Goal: Information Seeking & Learning: Understand process/instructions

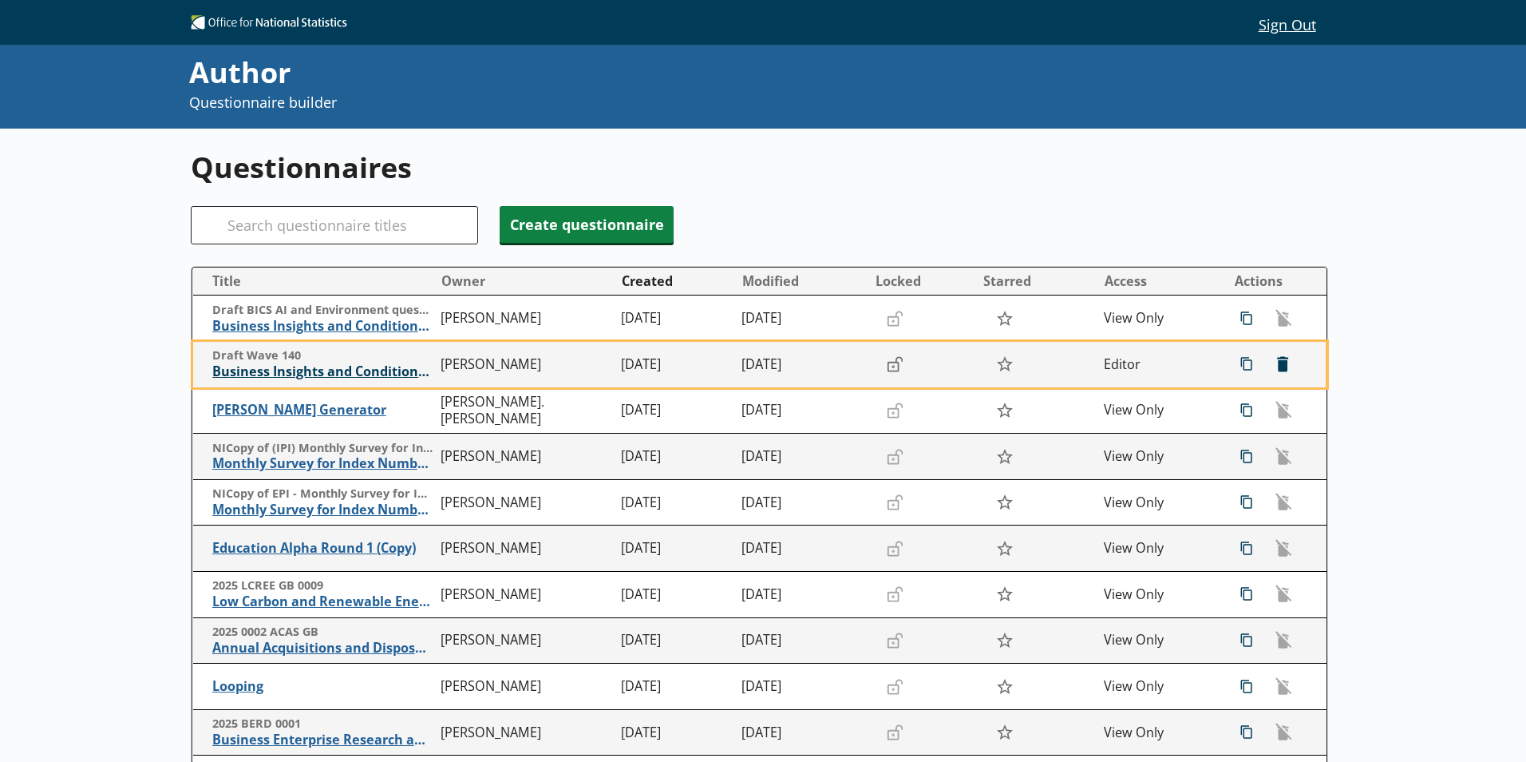
click at [365, 379] on span "Business Insights and Conditions Survey (BICS)" at bounding box center [322, 371] width 220 height 17
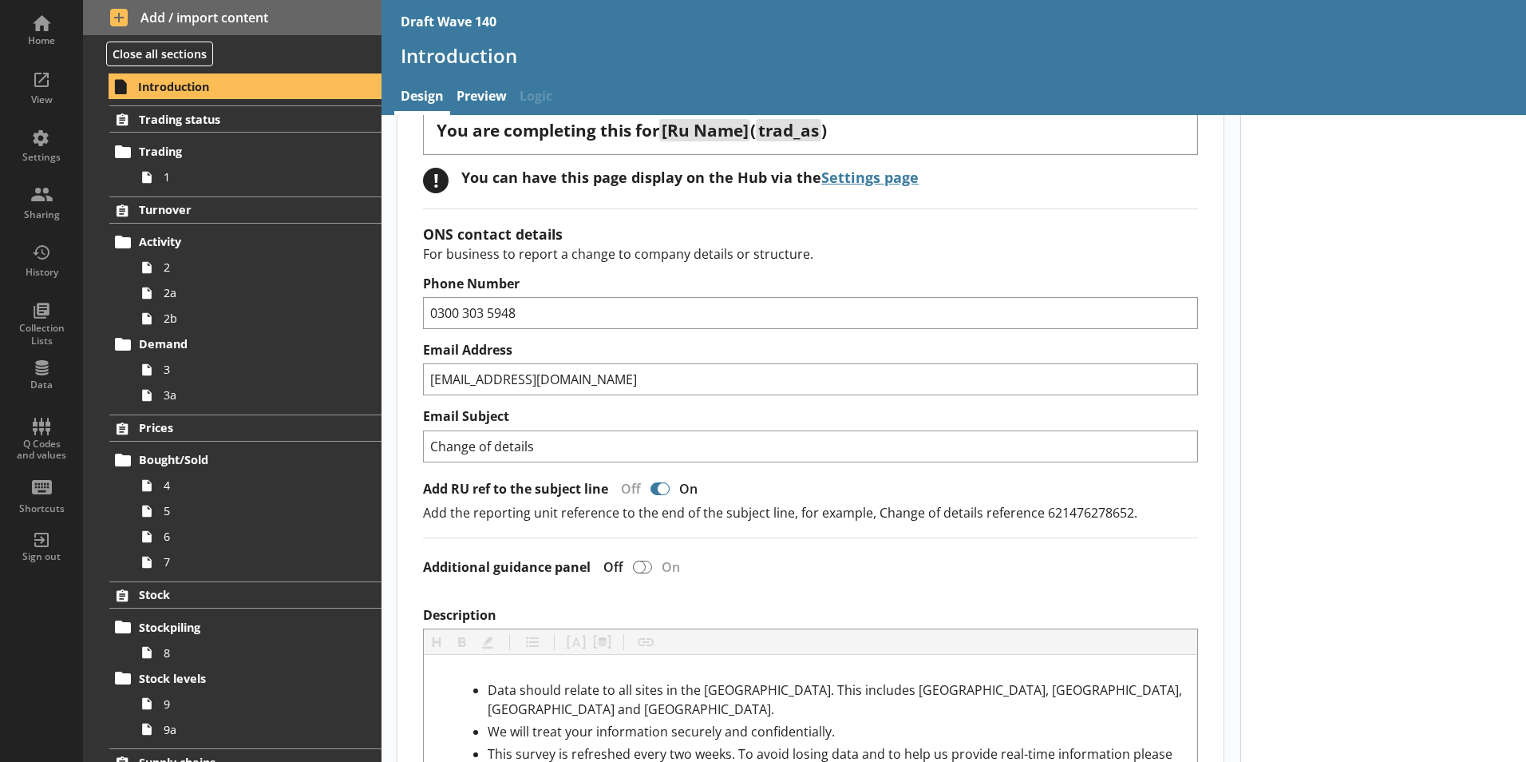
scroll to position [319, 0]
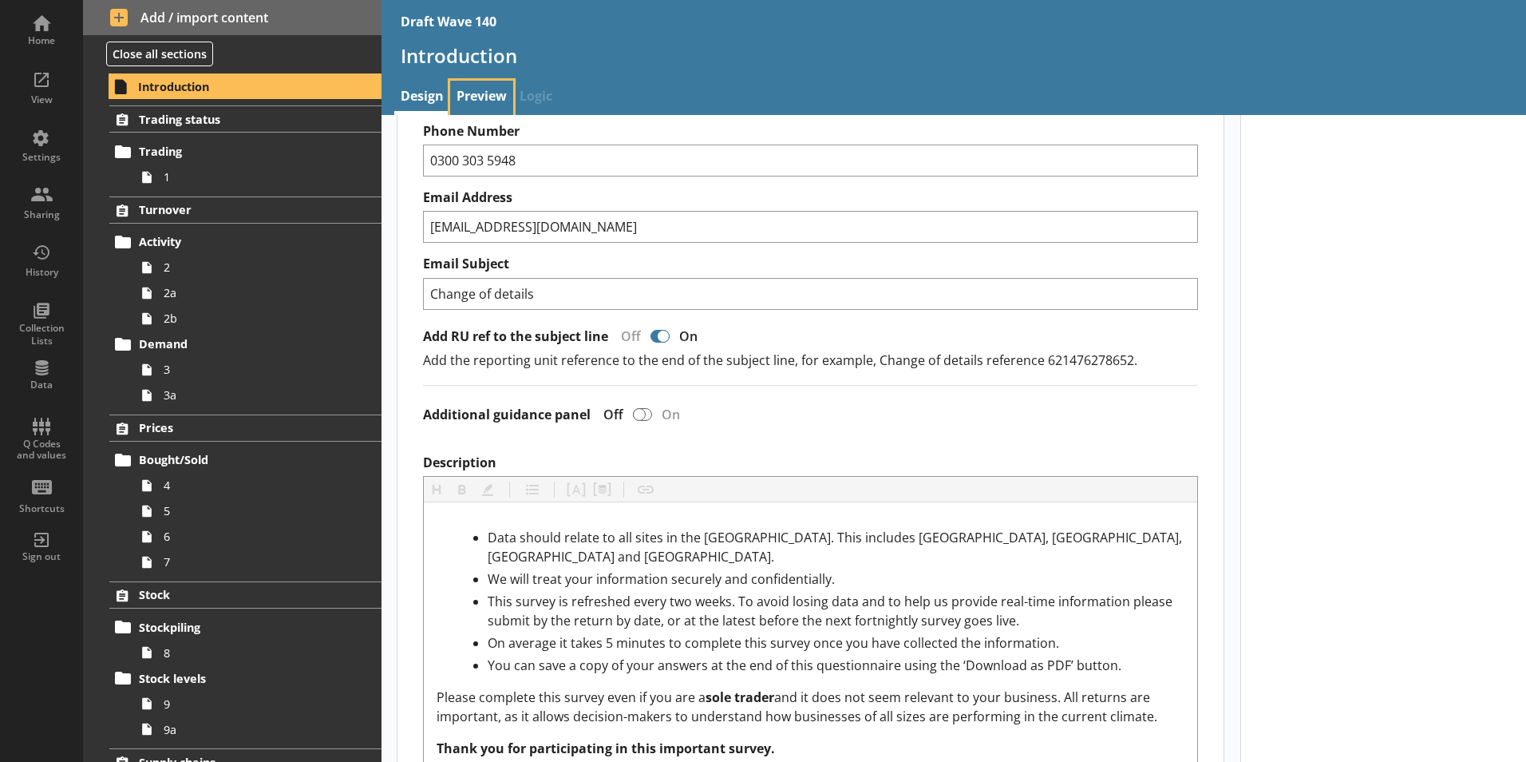
click at [487, 93] on link "Preview" at bounding box center [481, 98] width 63 height 34
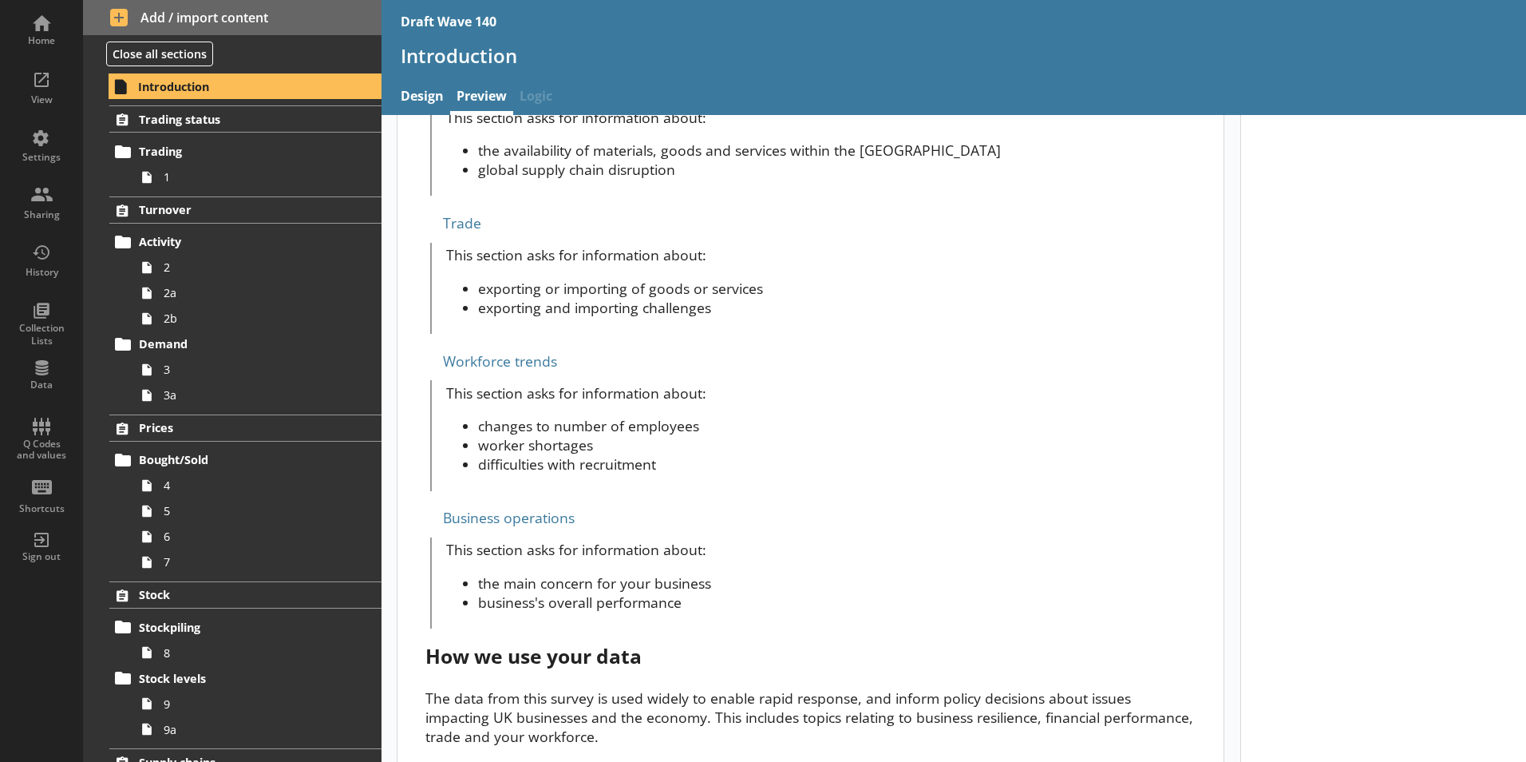
scroll to position [1140, 0]
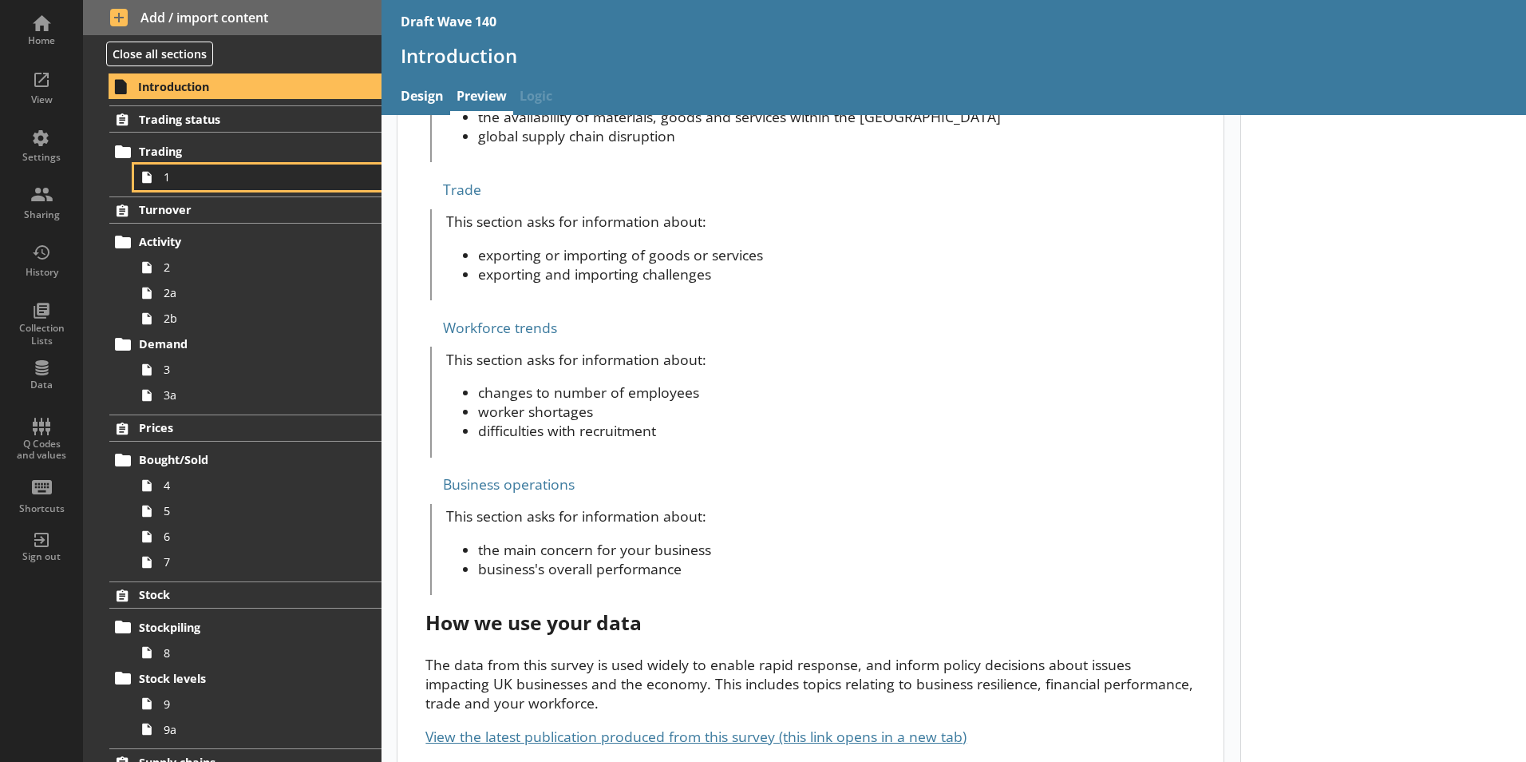
click at [207, 176] on span "1" at bounding box center [252, 176] width 177 height 15
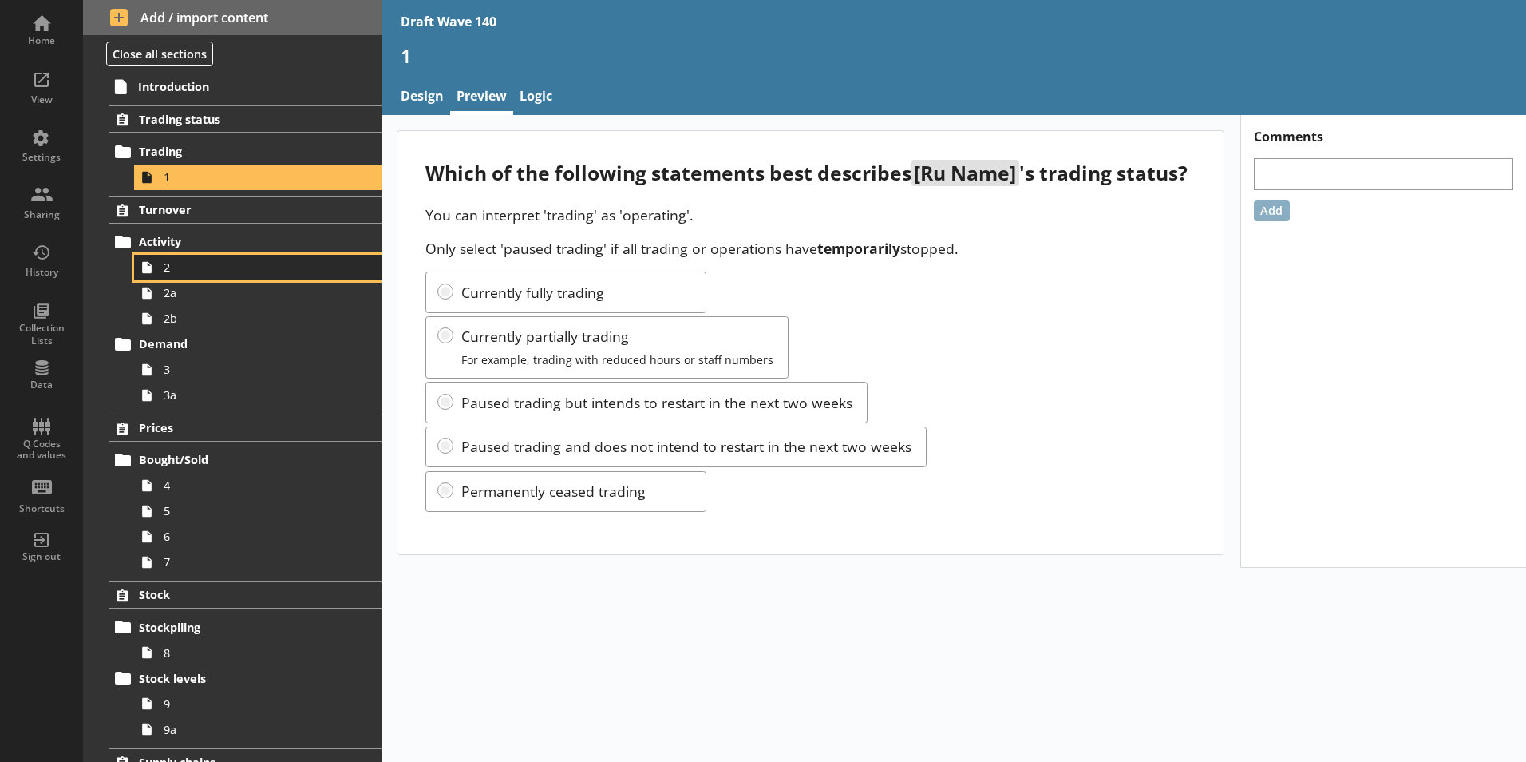
click at [182, 272] on span "2" at bounding box center [252, 266] width 177 height 15
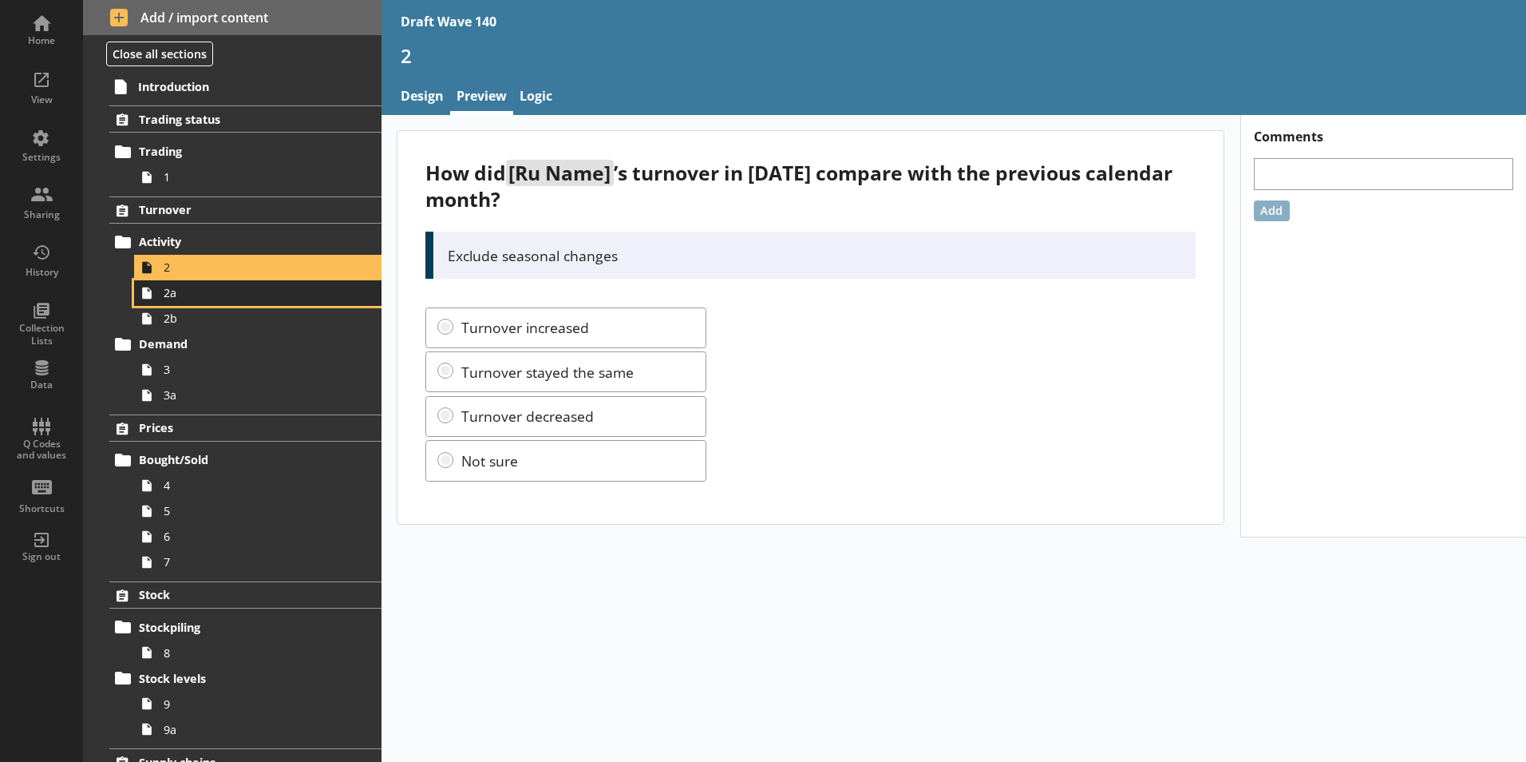
click at [169, 303] on link "2a" at bounding box center [257, 293] width 247 height 26
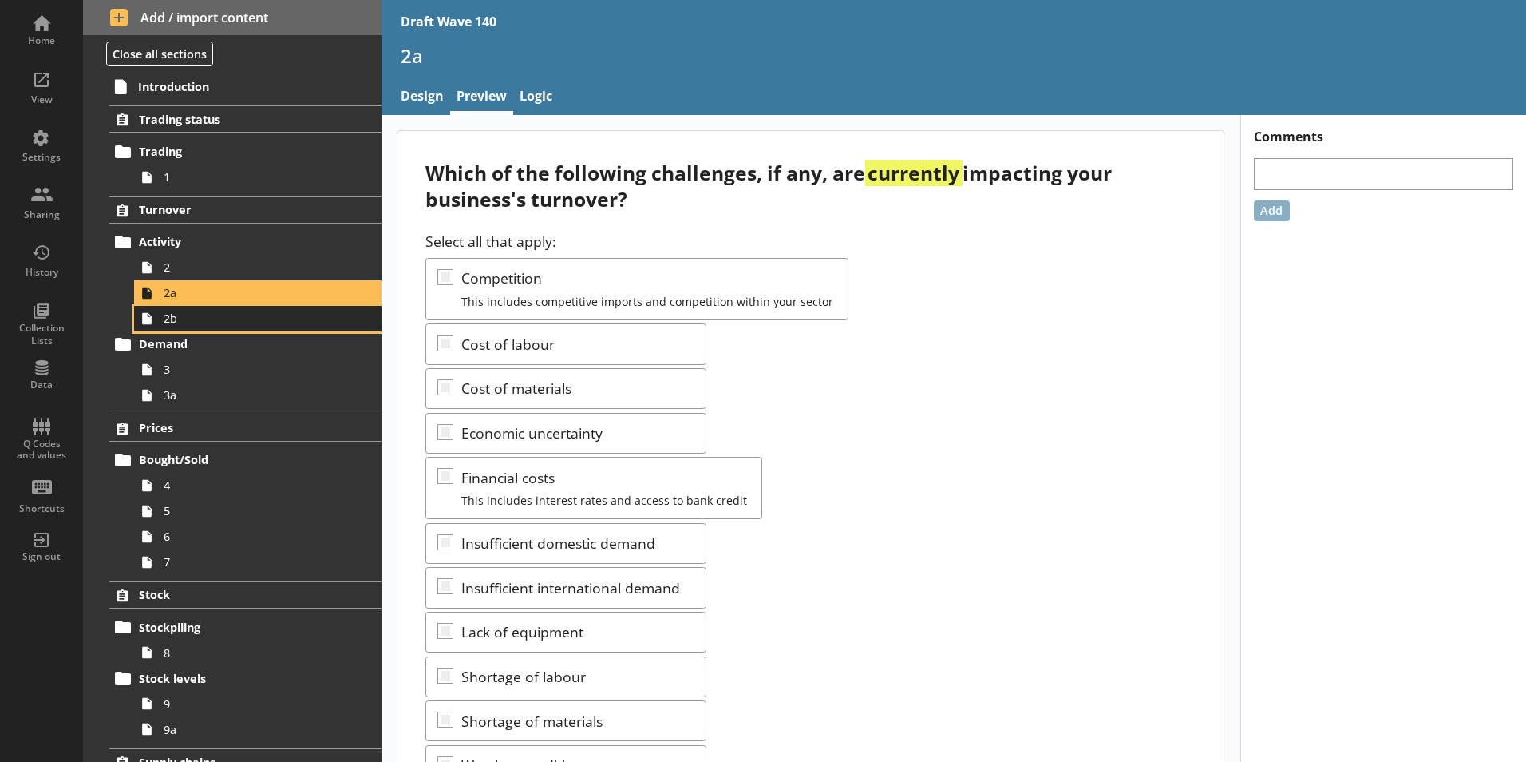
click at [192, 325] on span "2b" at bounding box center [252, 318] width 177 height 15
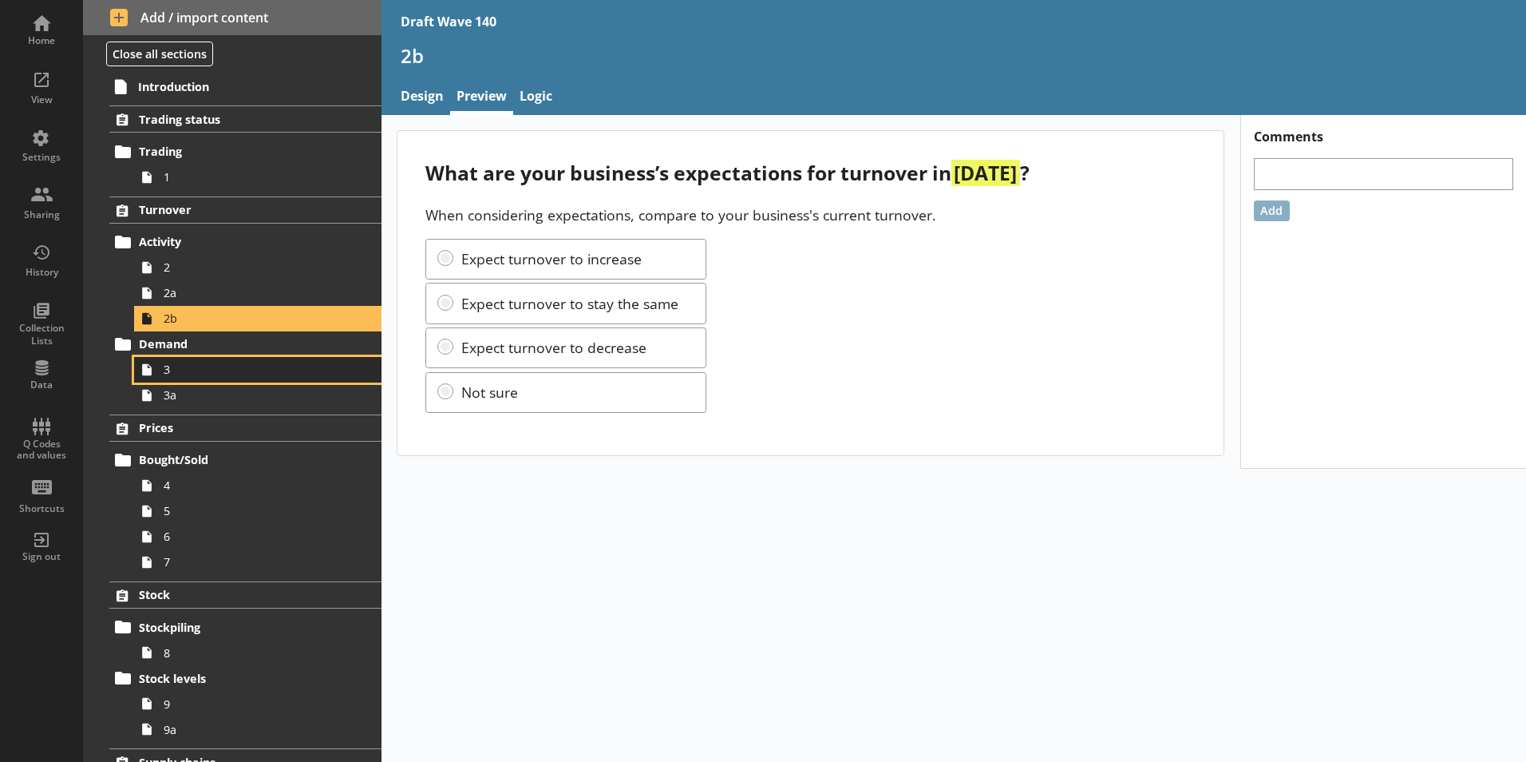
click at [231, 371] on span "3" at bounding box center [252, 369] width 177 height 15
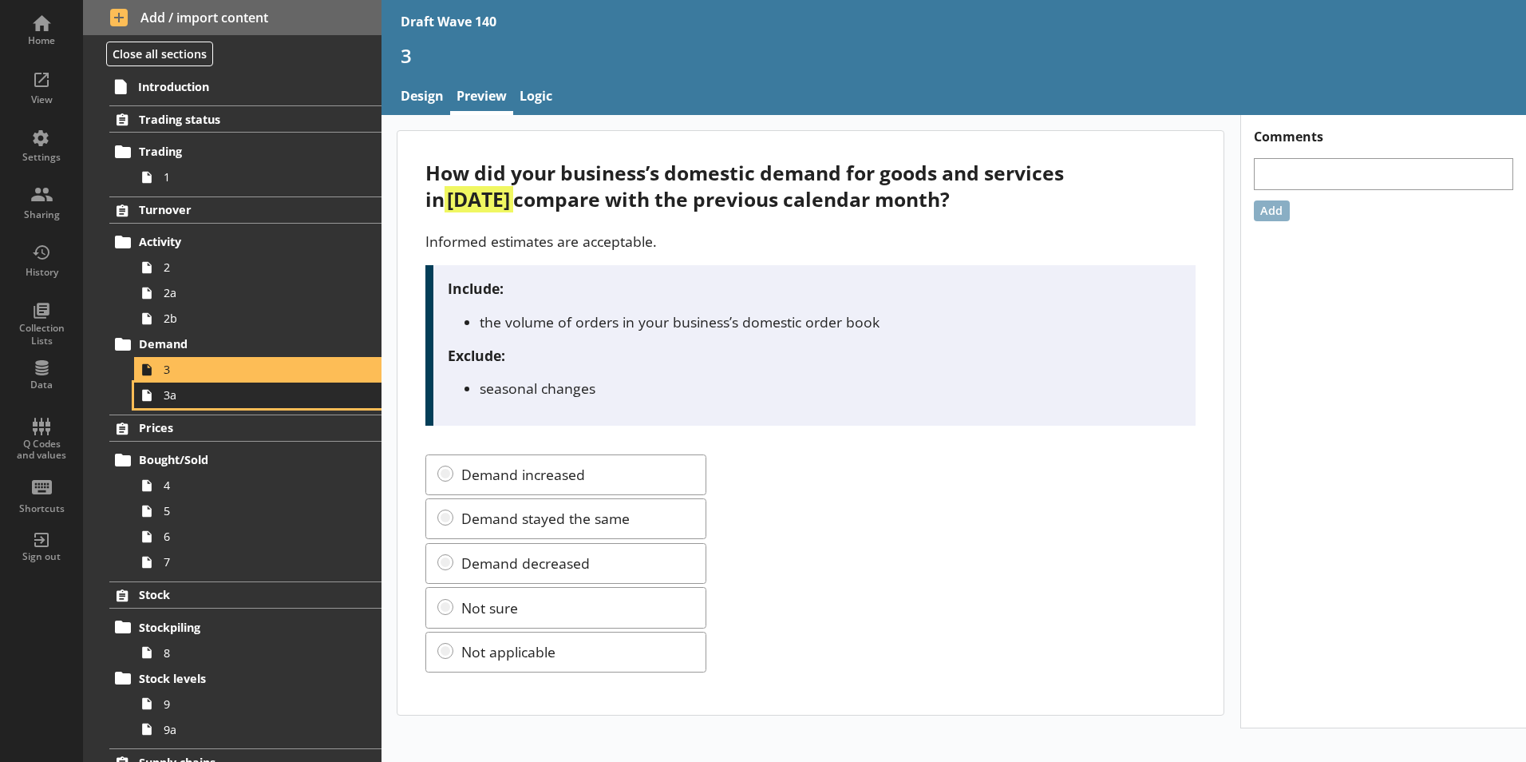
click at [240, 394] on span "3a" at bounding box center [252, 394] width 177 height 15
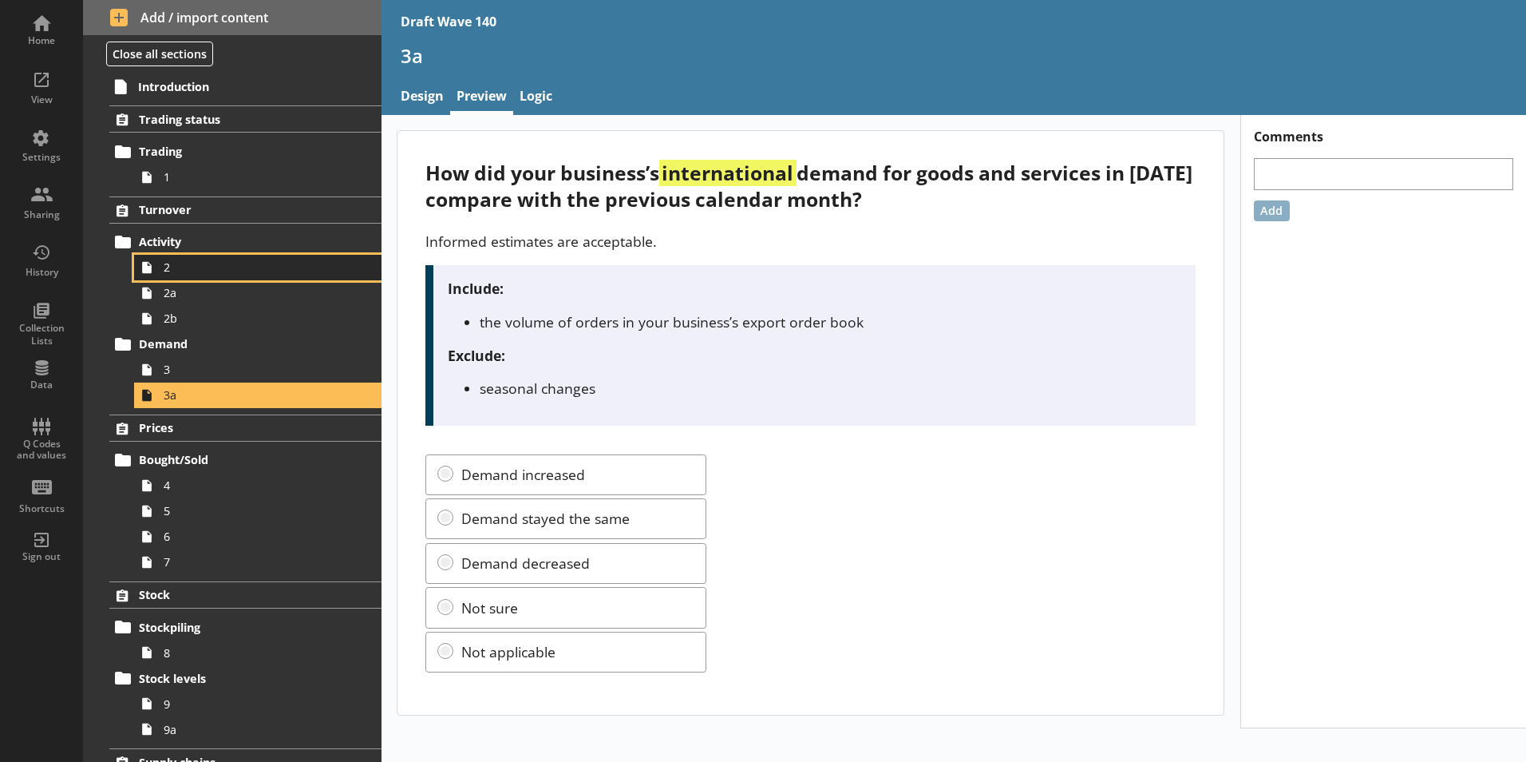
click at [188, 259] on link "2" at bounding box center [257, 268] width 247 height 26
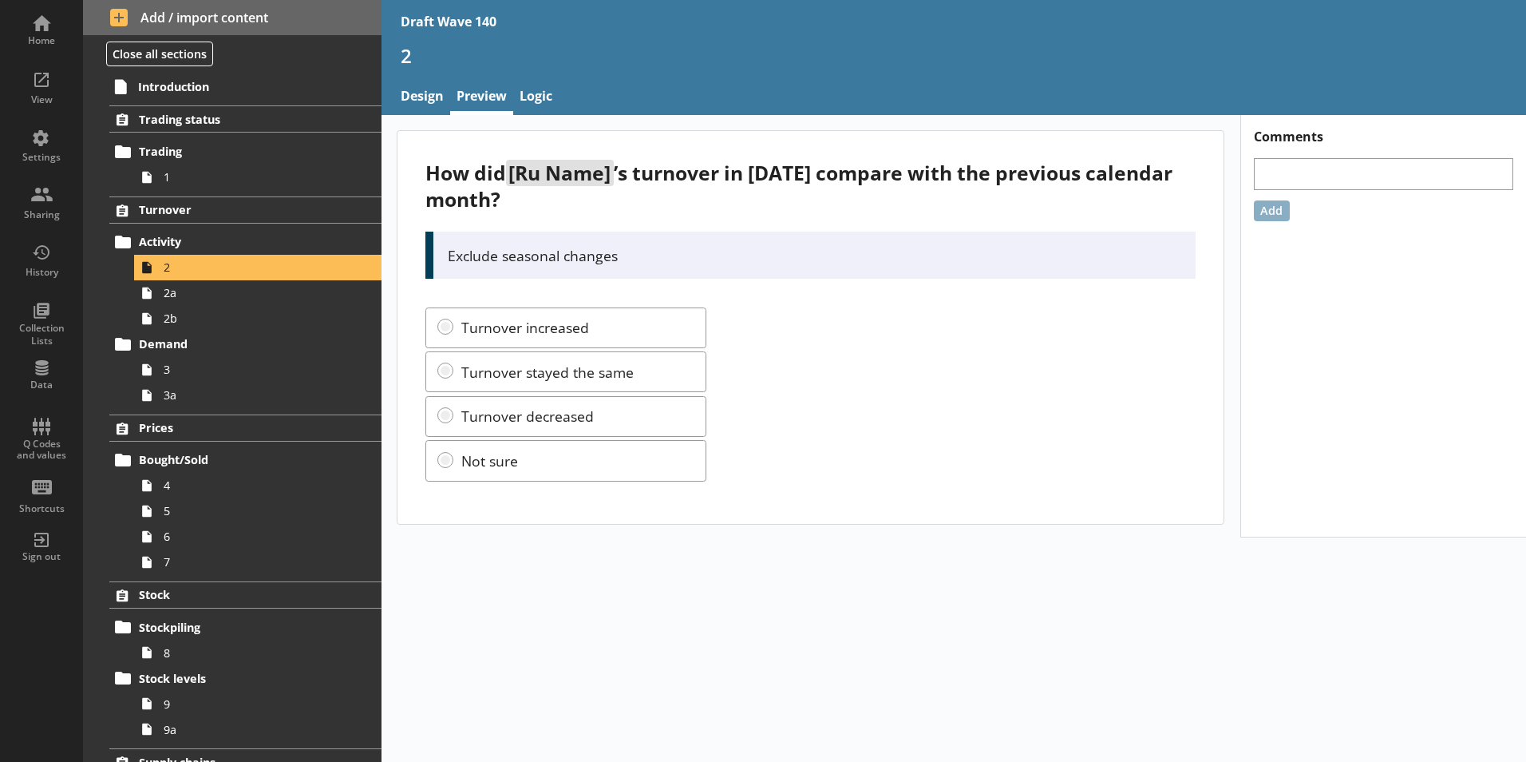
drag, startPoint x: 596, startPoint y: 209, endPoint x: 428, endPoint y: 176, distance: 171.0
click at [428, 176] on div "How did [Ru Name] ’s turnover in [DATE] compare with the previous calendar mont…" at bounding box center [811, 186] width 770 height 53
copy div "How did [Ru Name] ’s turnover in [DATE] compare with the previous calendar mont…"
click at [203, 366] on span "3" at bounding box center [252, 369] width 177 height 15
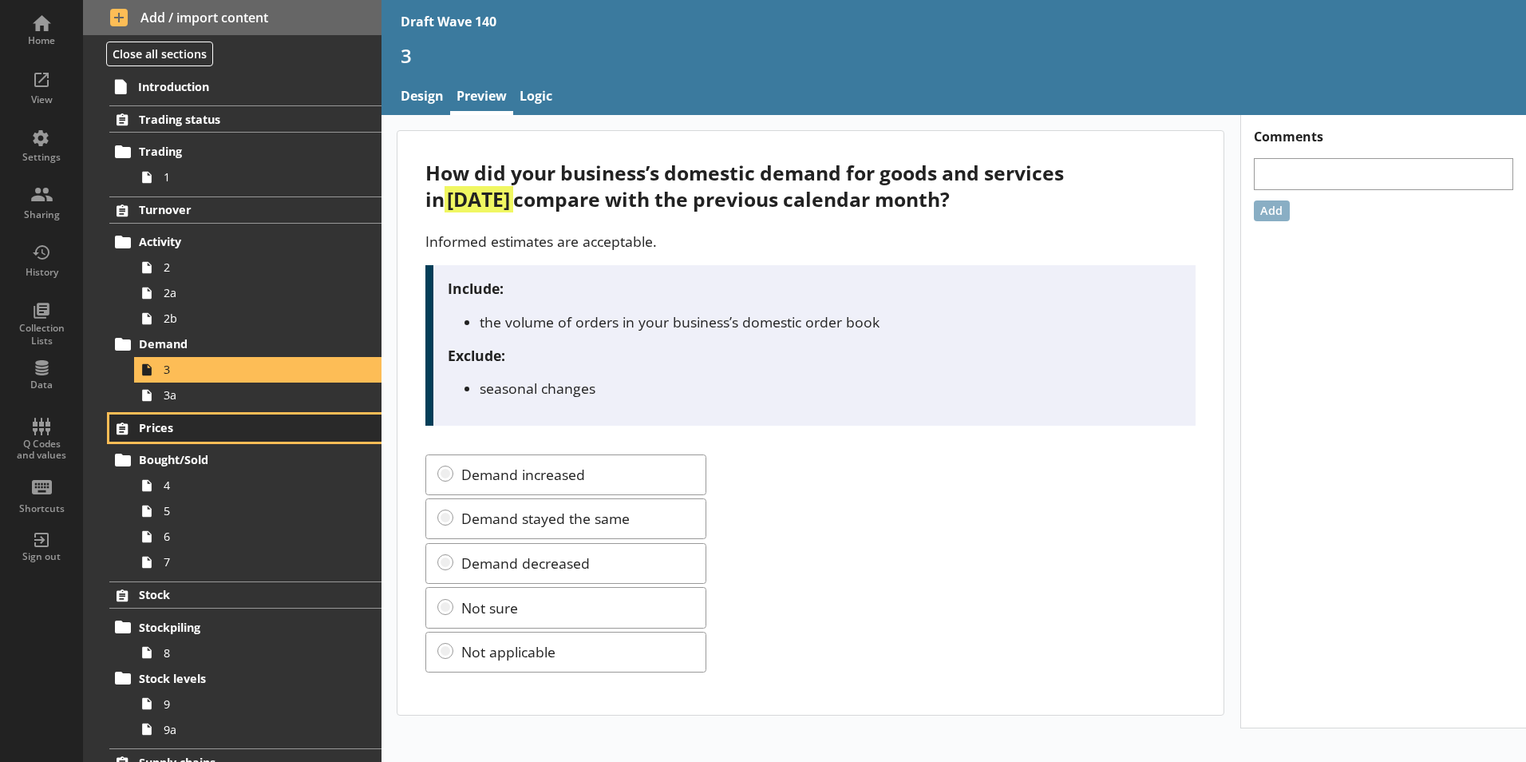
click at [199, 414] on link "Prices" at bounding box center [245, 427] width 272 height 27
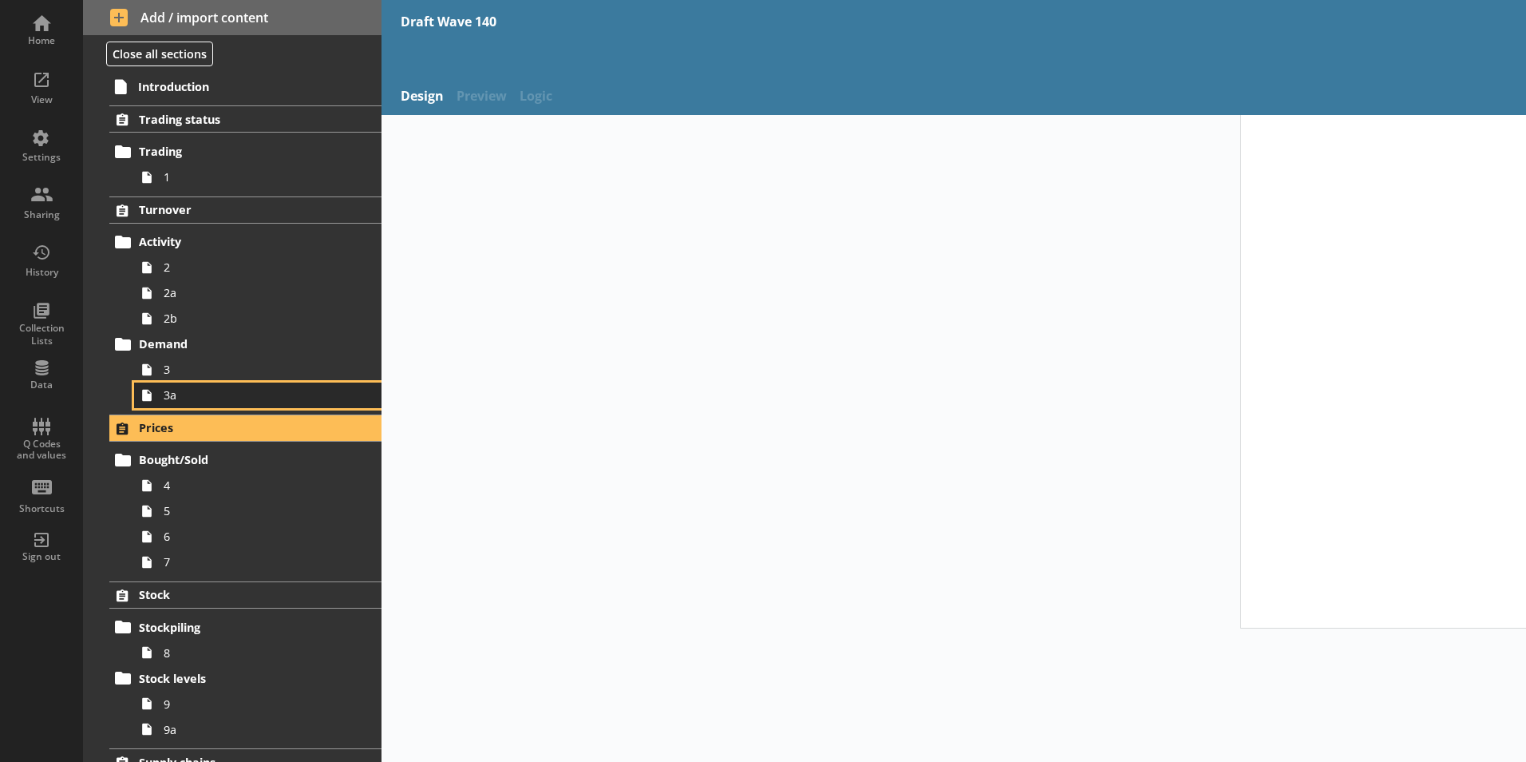
click at [172, 384] on link "3a" at bounding box center [257, 395] width 247 height 26
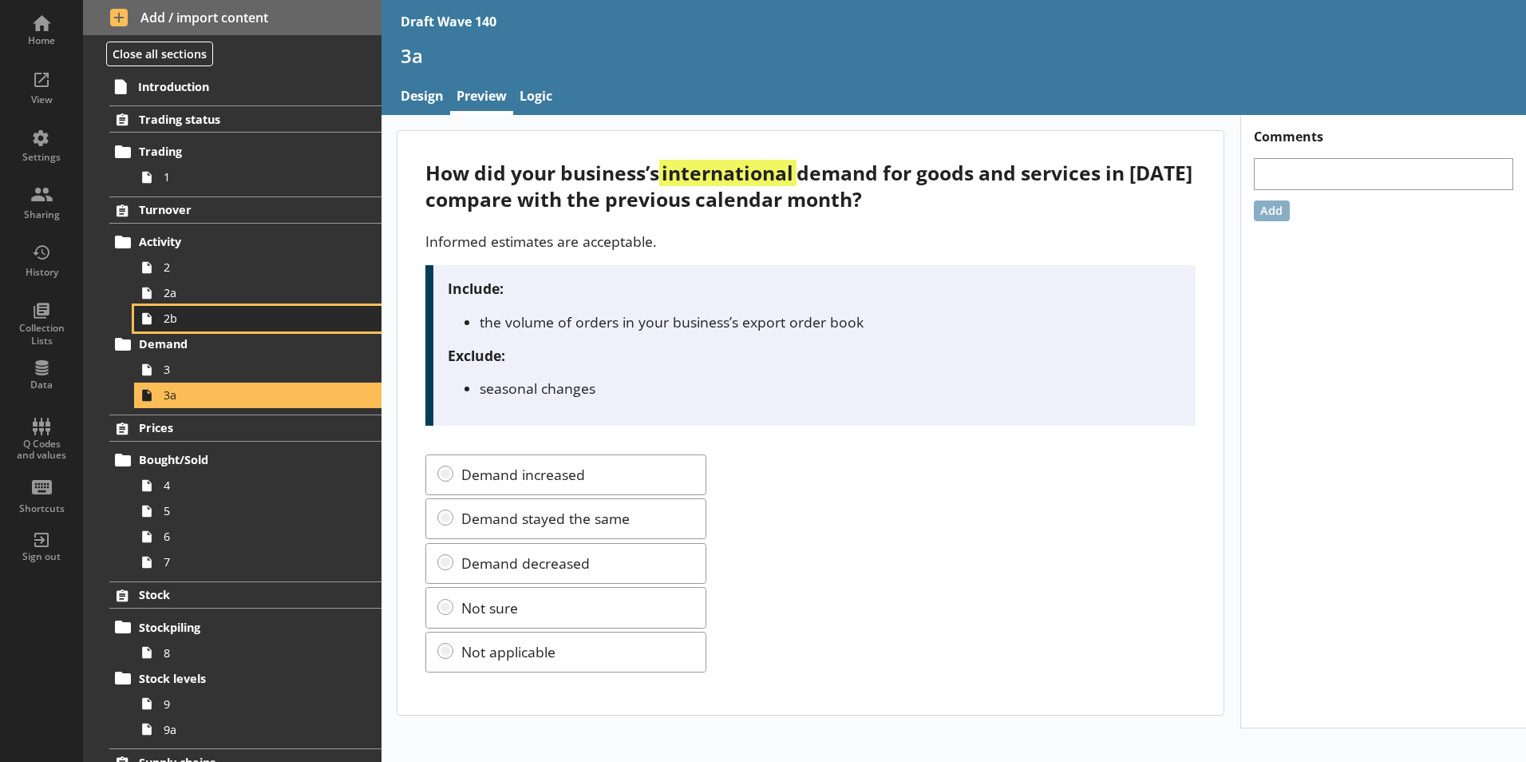
click at [160, 316] on link "2b" at bounding box center [257, 319] width 247 height 26
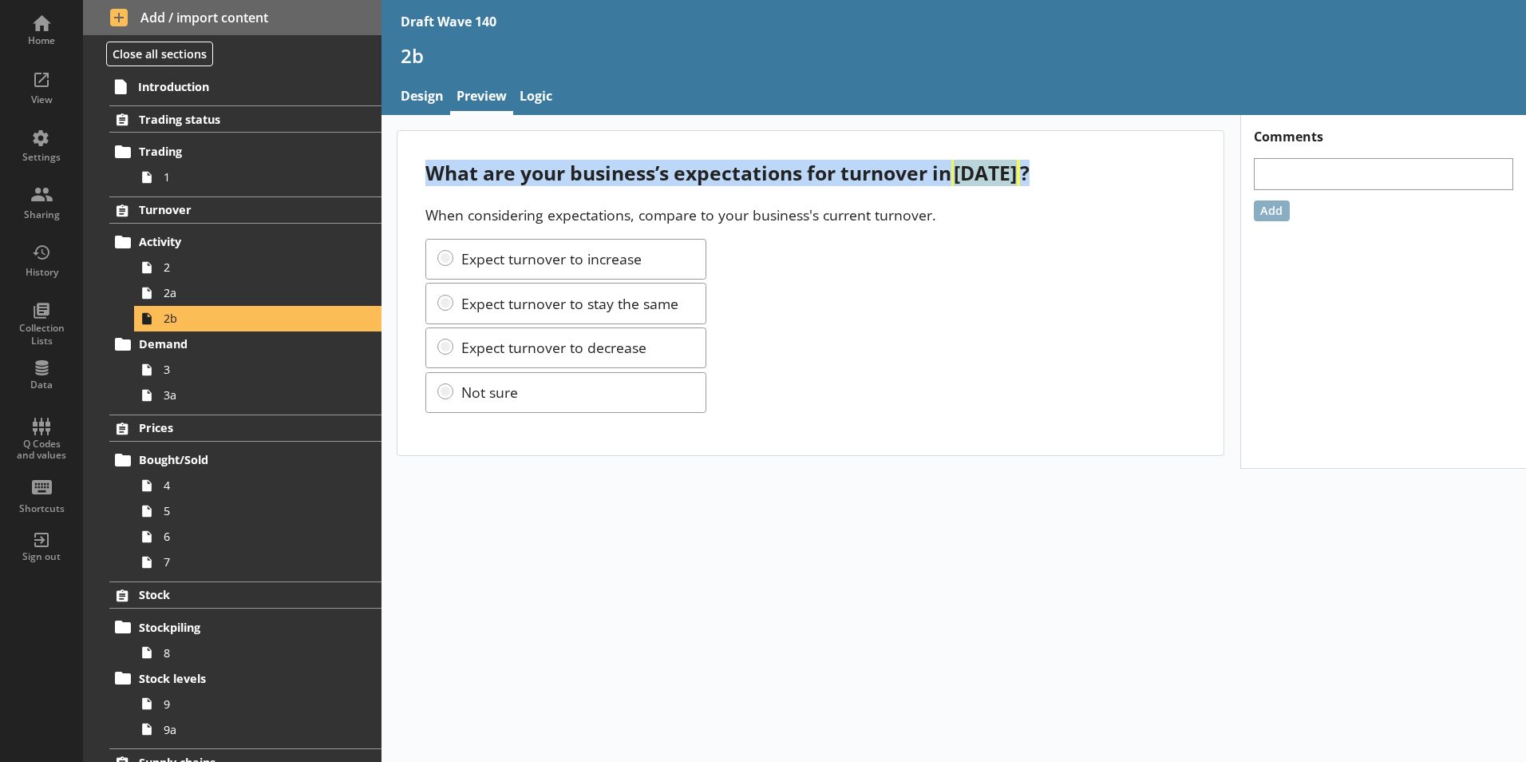
drag, startPoint x: 426, startPoint y: 175, endPoint x: 1127, endPoint y: 162, distance: 701.9
click at [1127, 162] on div "What are your business’s expectations for turnover in [DATE] ?" at bounding box center [811, 173] width 770 height 26
copy div "What are your business’s expectations for turnover in [DATE] ?"
